Goal: Find specific page/section: Find specific page/section

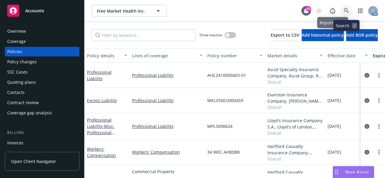
click at [348, 9] on icon at bounding box center [346, 10] width 5 height 5
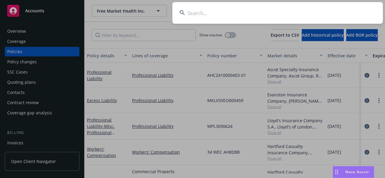
click at [288, 15] on input at bounding box center [277, 13] width 211 height 22
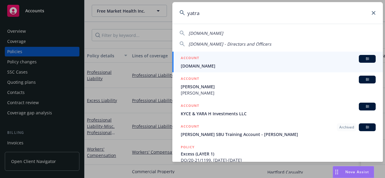
type input "yatra"
click at [238, 62] on div "ACCOUNT BI" at bounding box center [278, 59] width 195 height 8
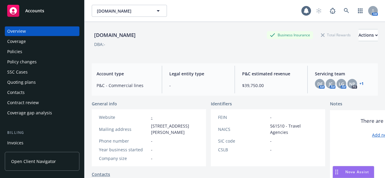
click at [20, 52] on div "Policies" at bounding box center [14, 52] width 15 height 10
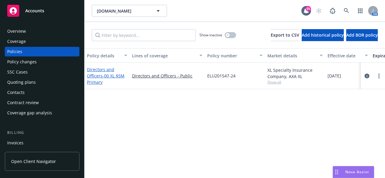
click at [104, 76] on span "- 00 XL $5M Primary" at bounding box center [106, 79] width 38 height 12
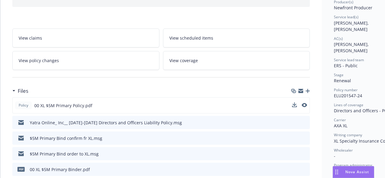
scroll to position [90, 0]
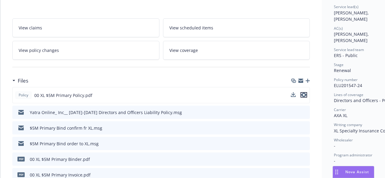
click at [302, 95] on icon "preview file" at bounding box center [303, 95] width 5 height 4
